Goal: Task Accomplishment & Management: Manage account settings

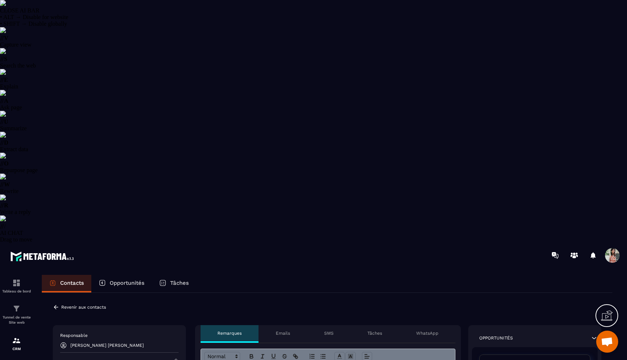
select select "******"
click at [16, 346] on p "CRM" at bounding box center [16, 348] width 29 height 4
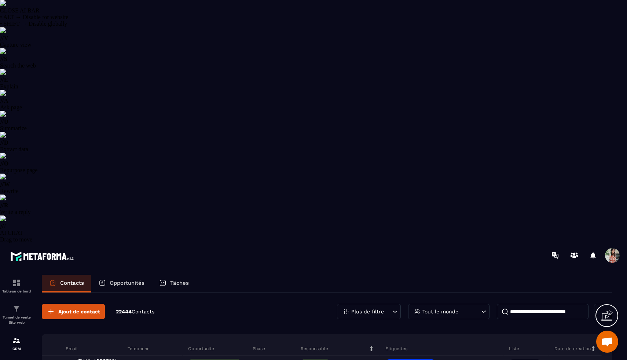
scroll to position [0, 100]
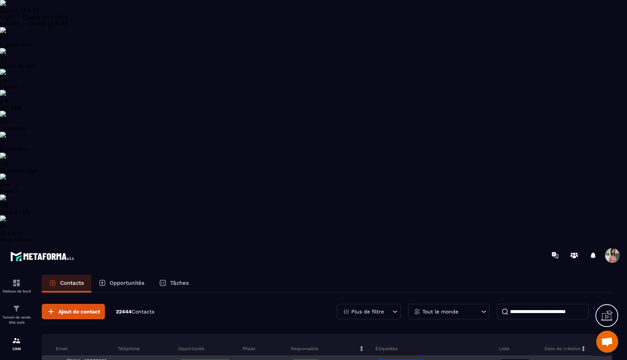
click at [517, 359] on p "Prospects" at bounding box center [515, 362] width 25 height 5
type textarea "*********"
click at [517, 359] on p "Prospects" at bounding box center [515, 362] width 25 height 5
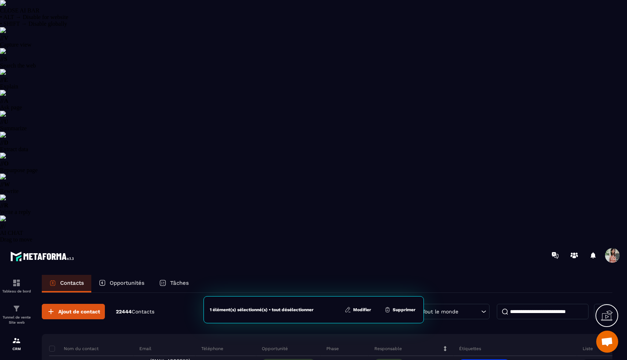
click at [361, 310] on button "Modifier" at bounding box center [357, 309] width 31 height 7
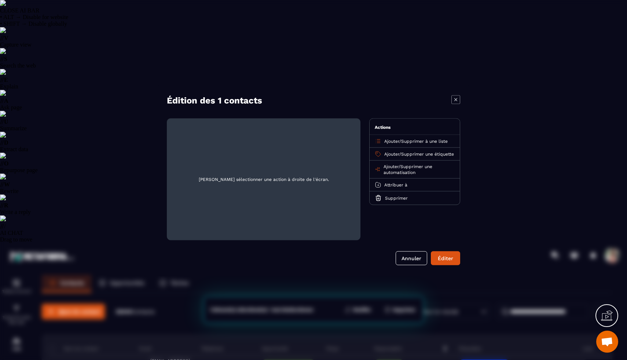
click at [395, 142] on span "Ajouter" at bounding box center [391, 140] width 15 height 5
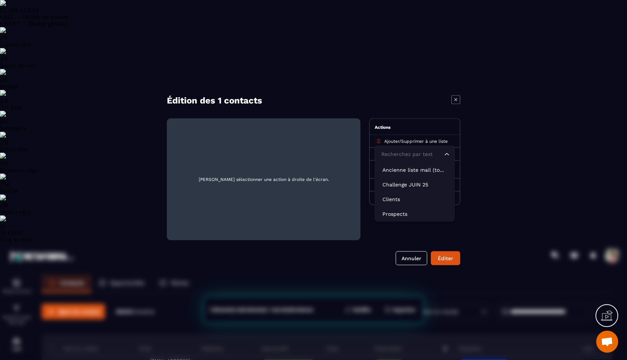
click at [423, 142] on span "Supprimer à une liste" at bounding box center [424, 140] width 47 height 5
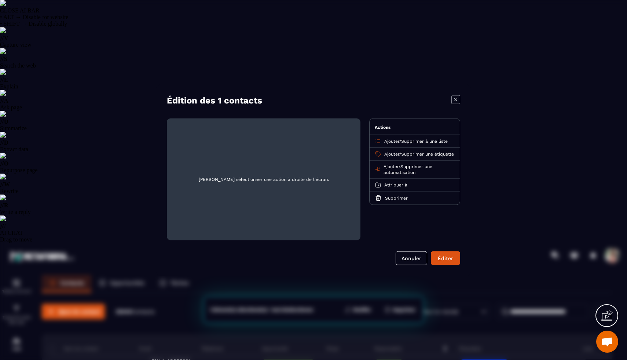
click at [423, 142] on span "Supprimer à une liste" at bounding box center [424, 140] width 47 height 5
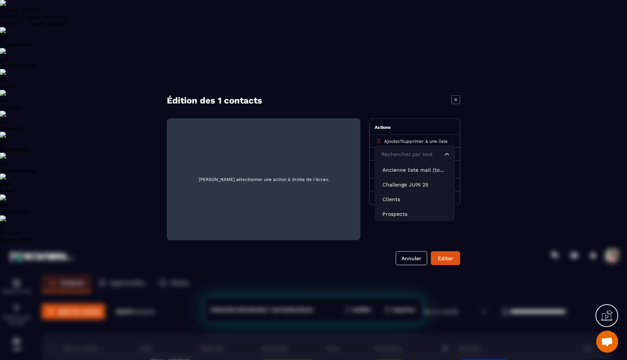
click at [425, 126] on div "Actions" at bounding box center [415, 126] width 90 height 16
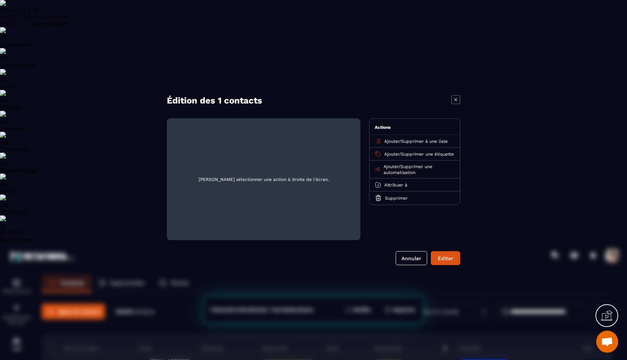
click at [456, 98] on icon "Modal window" at bounding box center [455, 99] width 3 height 3
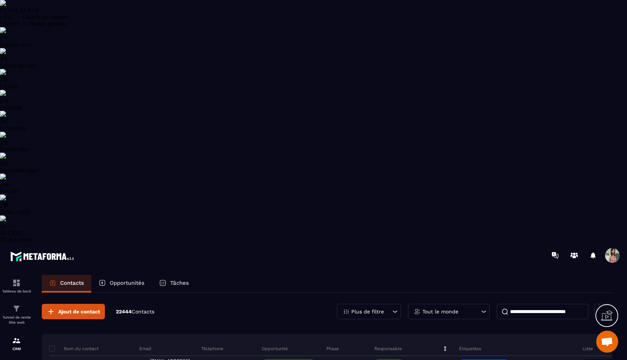
click at [372, 309] on p "Plus de filtre" at bounding box center [367, 311] width 33 height 5
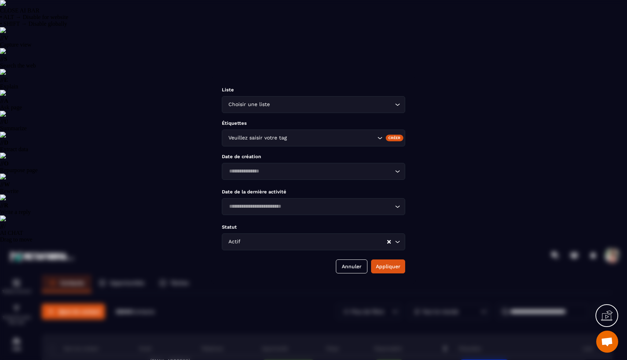
click at [326, 135] on input "Search for option" at bounding box center [331, 138] width 87 height 8
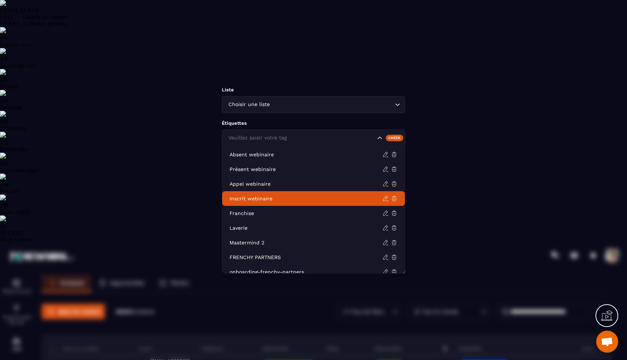
click at [276, 198] on p "Inscrit webinaire" at bounding box center [306, 198] width 153 height 7
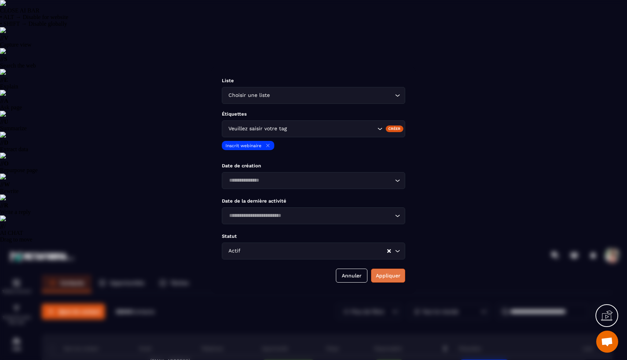
click at [386, 280] on button "Appliquer" at bounding box center [388, 275] width 34 height 14
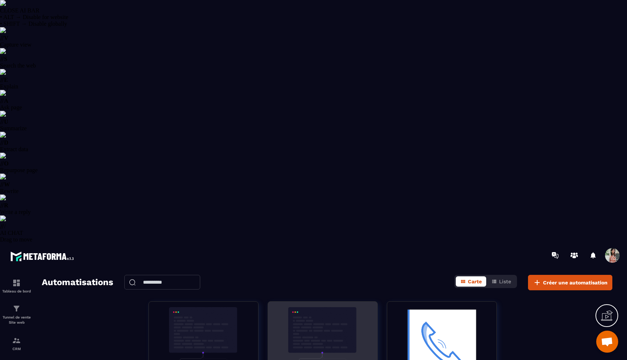
click at [317, 307] on img at bounding box center [323, 343] width 98 height 73
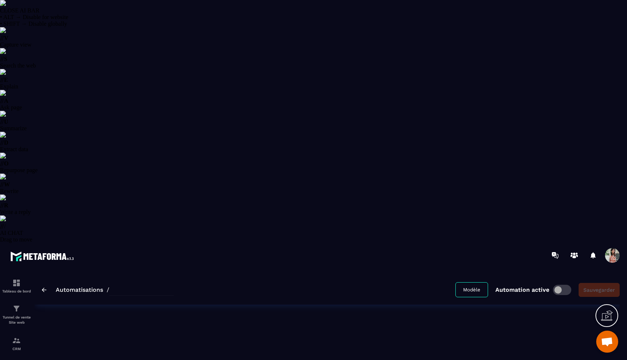
type input "**********"
